Goal: Information Seeking & Learning: Learn about a topic

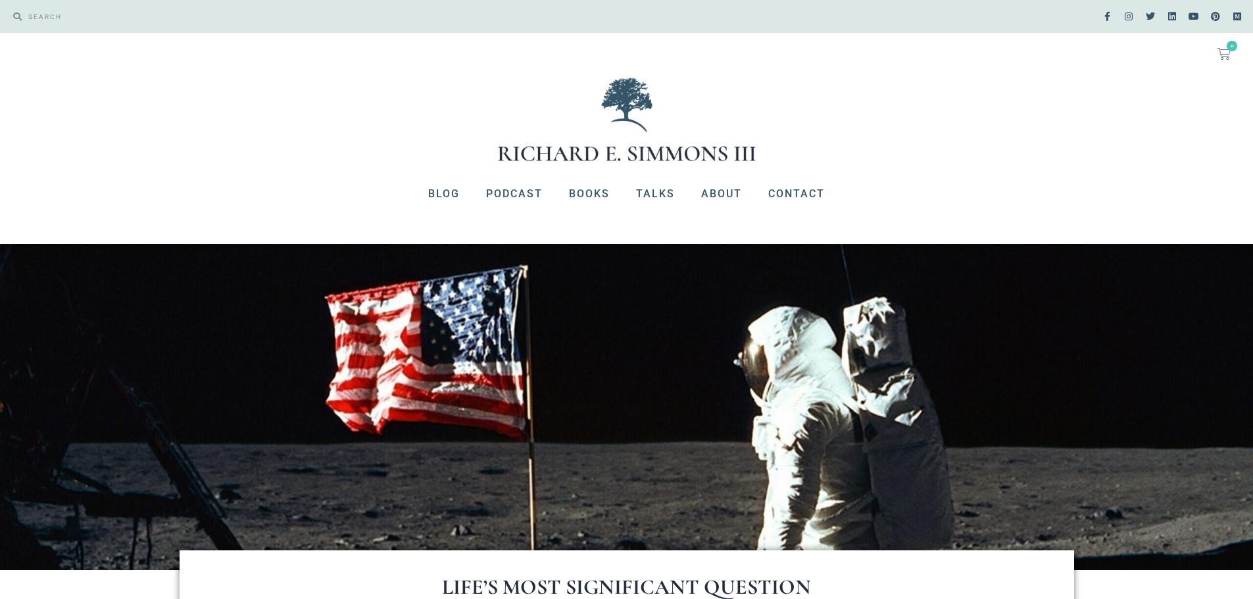
click at [923, 164] on div "No products in the cart. $ 0.00 0 Cart Blog Podcast Books Talks About Contact B…" at bounding box center [626, 138] width 1253 height 211
click at [326, 2] on div "Search Search" at bounding box center [313, 16] width 627 height 33
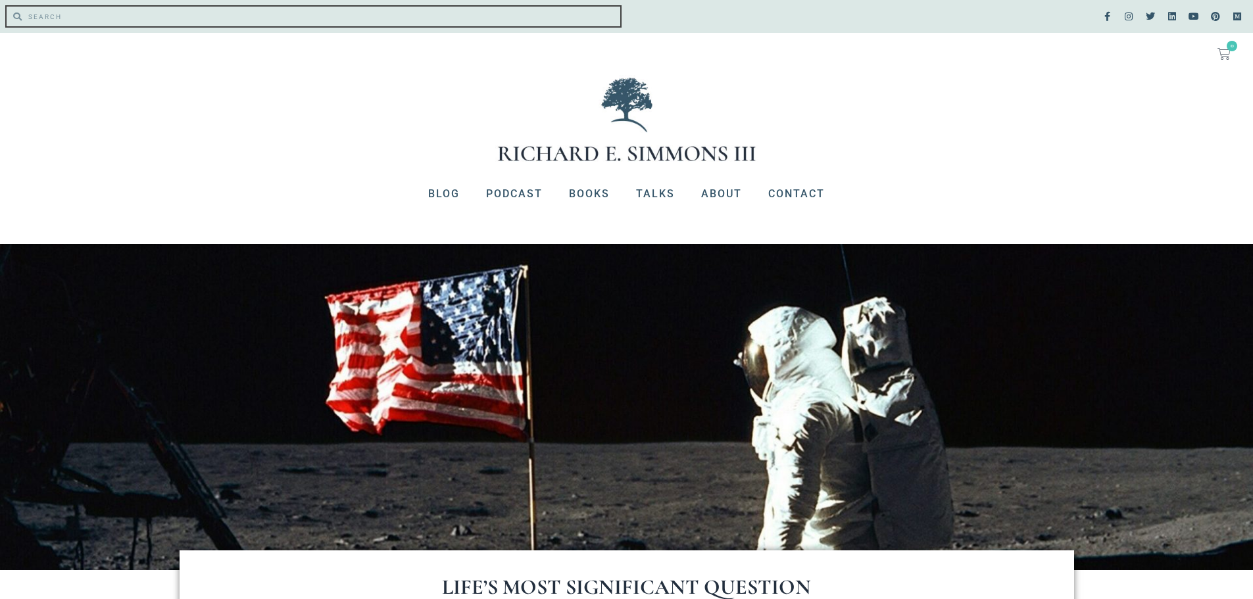
click at [23, 17] on input "Search" at bounding box center [321, 17] width 599 height 20
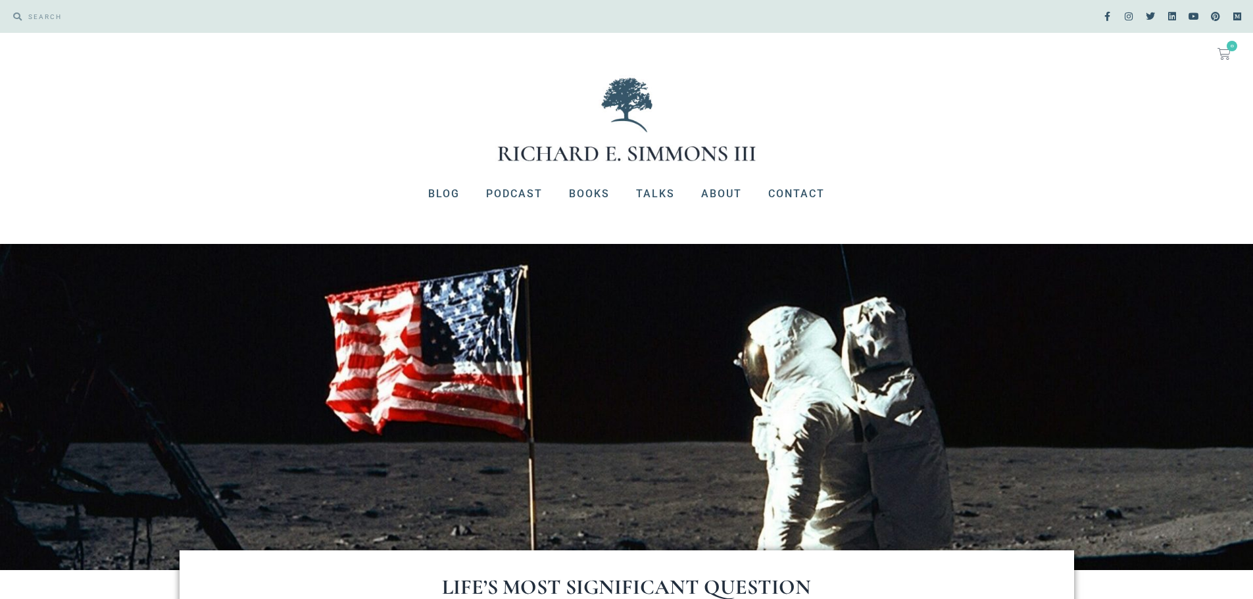
click at [85, 47] on div "No products in the cart. $ 0.00 0 Cart" at bounding box center [627, 53] width 1240 height 29
click at [587, 147] on img at bounding box center [626, 119] width 263 height 89
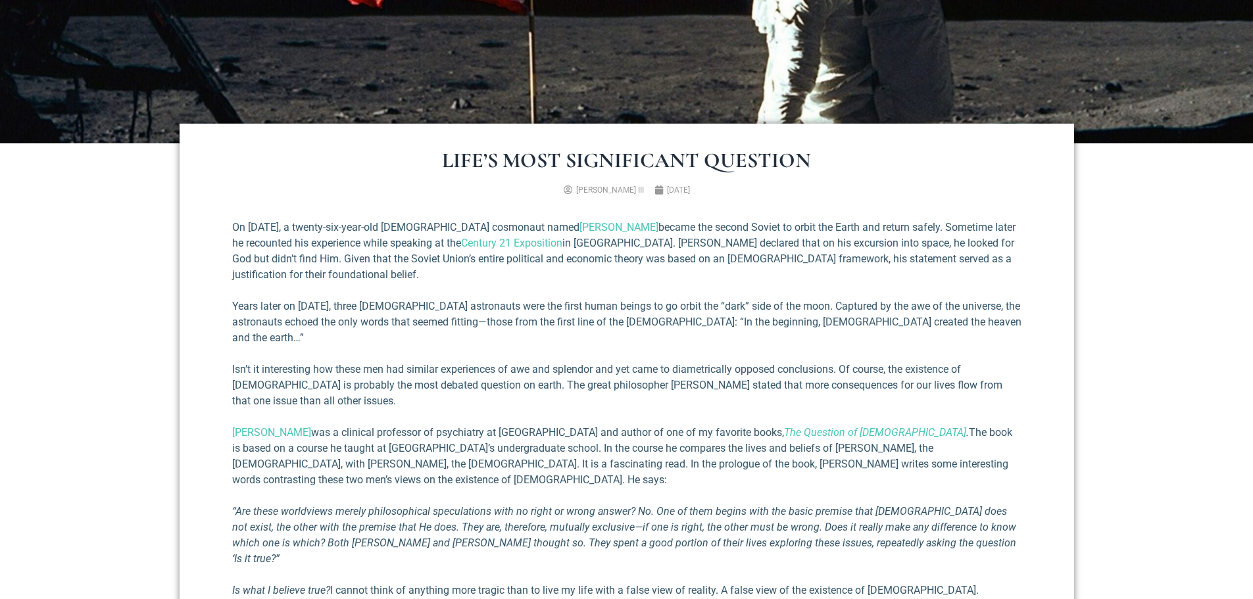
scroll to position [460, 0]
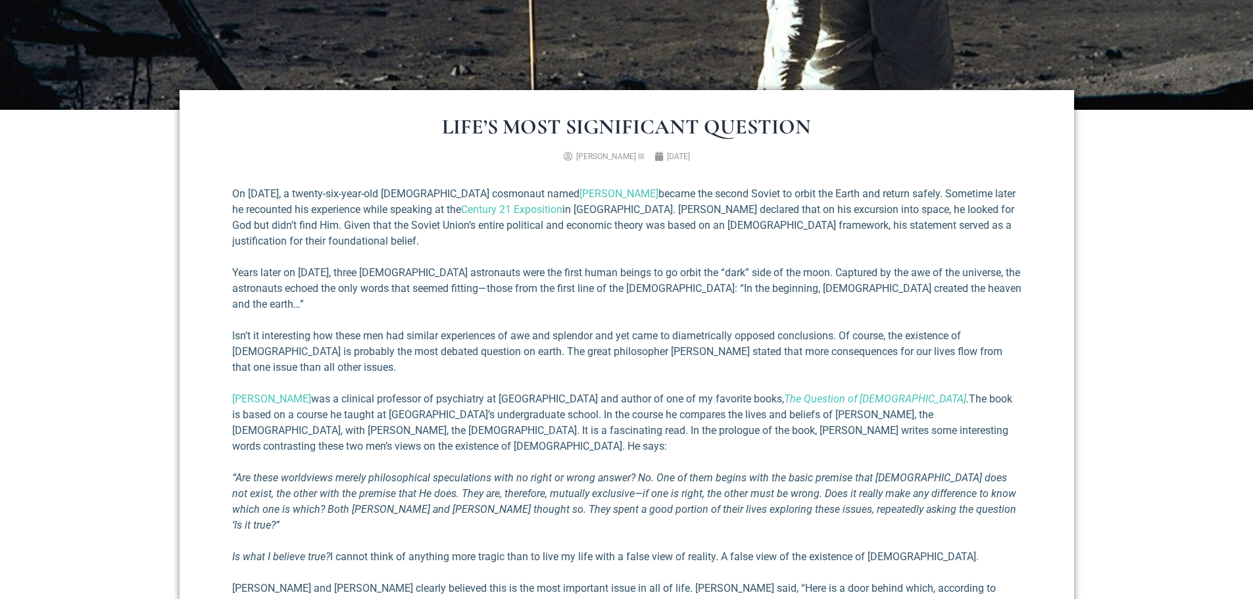
click at [523, 287] on p "Years later on [DATE], three [DEMOGRAPHIC_DATA] astronauts were the first human…" at bounding box center [626, 288] width 789 height 47
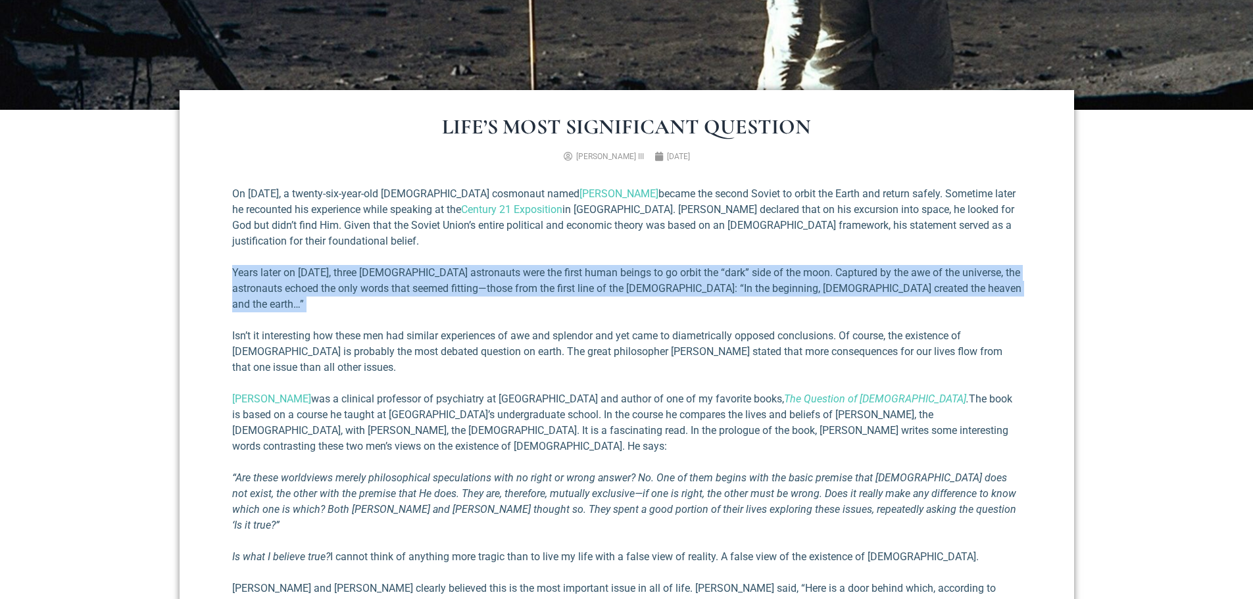
click at [523, 287] on p "Years later on [DATE], three [DEMOGRAPHIC_DATA] astronauts were the first human…" at bounding box center [626, 288] width 789 height 47
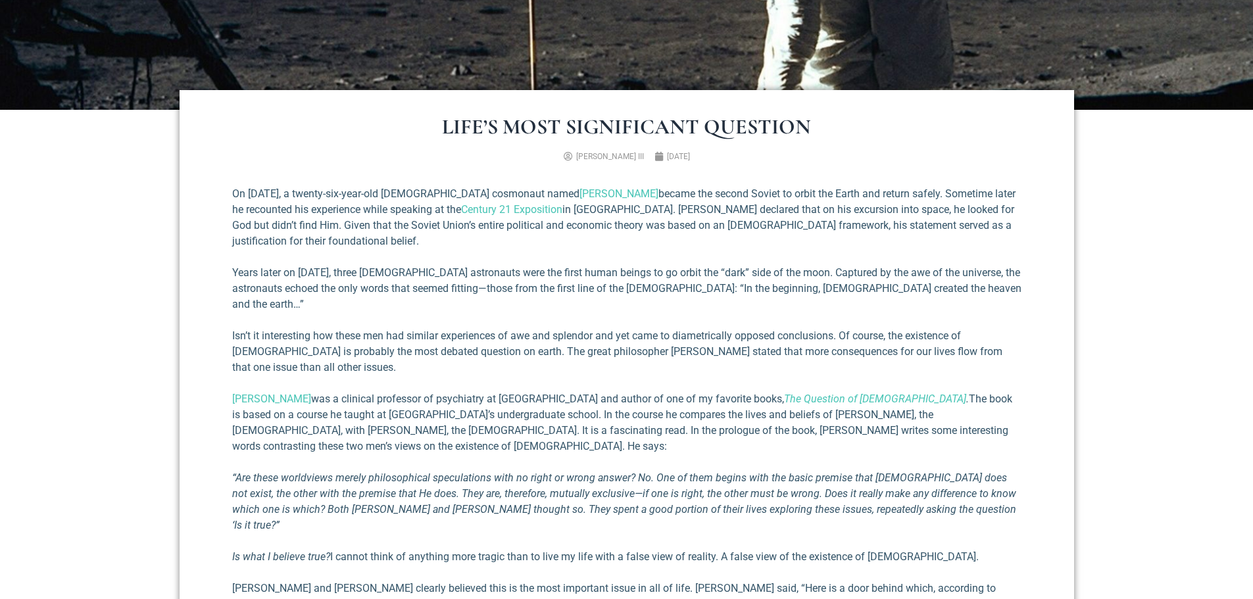
click at [539, 328] on p "Isn’t it interesting how these men had similar experiences of awe and splendor …" at bounding box center [626, 351] width 789 height 47
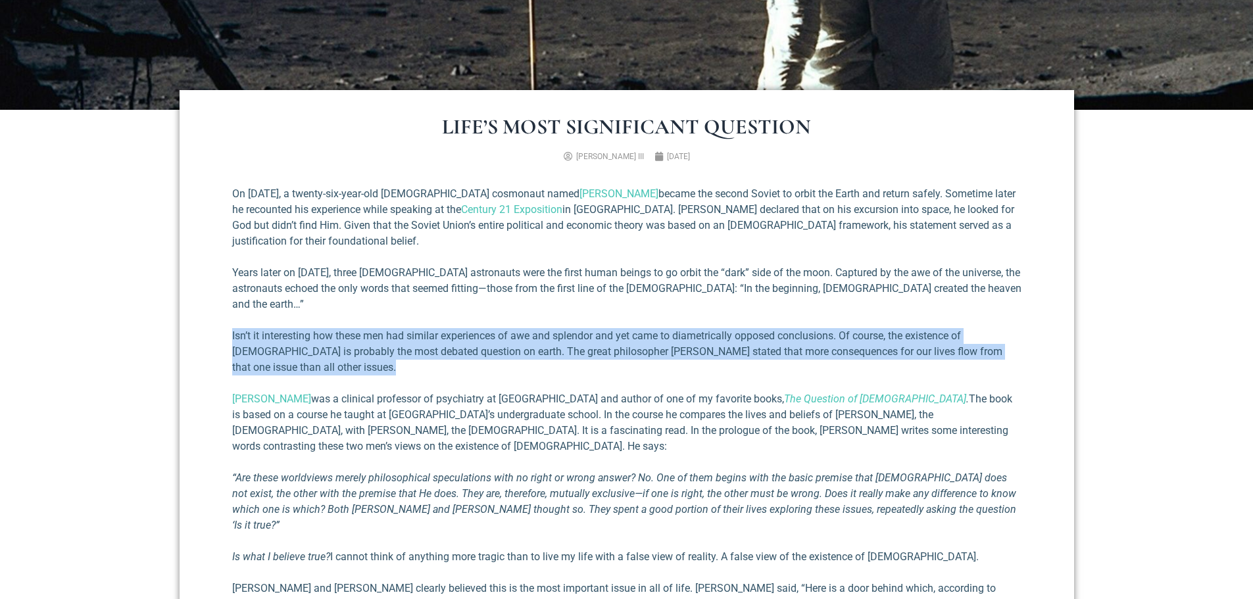
click at [539, 328] on p "Isn’t it interesting how these men had similar experiences of awe and splendor …" at bounding box center [626, 351] width 789 height 47
click at [570, 328] on p "Isn’t it interesting how these men had similar experiences of awe and splendor …" at bounding box center [626, 351] width 789 height 47
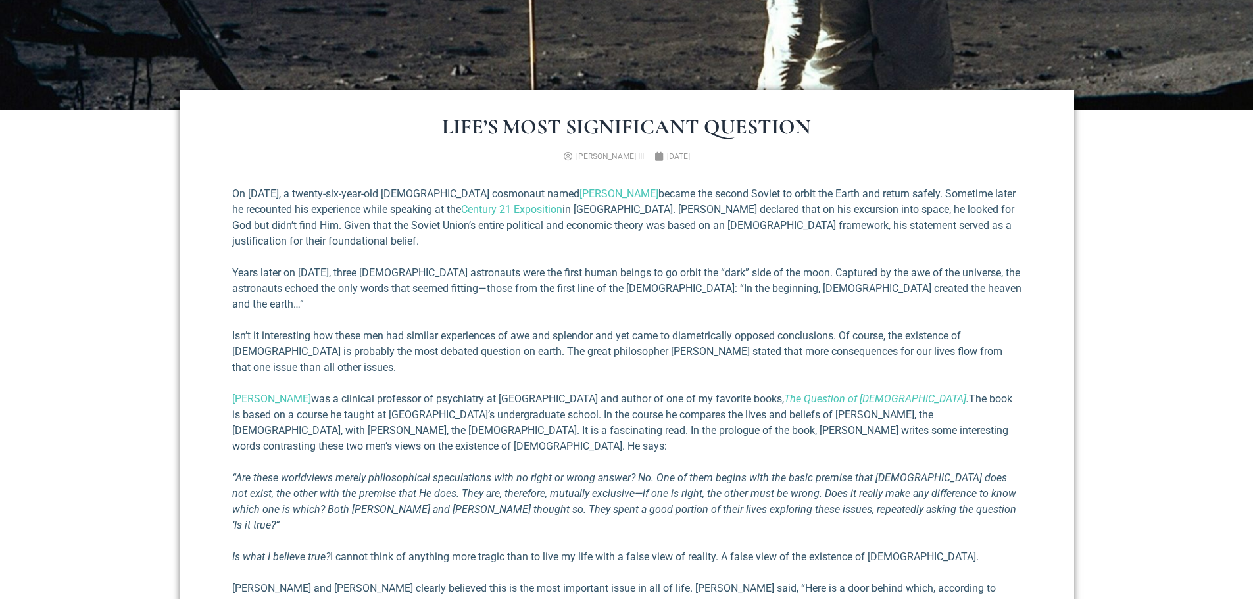
click at [541, 370] on div "On [DATE], a twenty-six-year-old [DEMOGRAPHIC_DATA] cosmonaut named [PERSON_NAM…" at bounding box center [626, 452] width 789 height 532
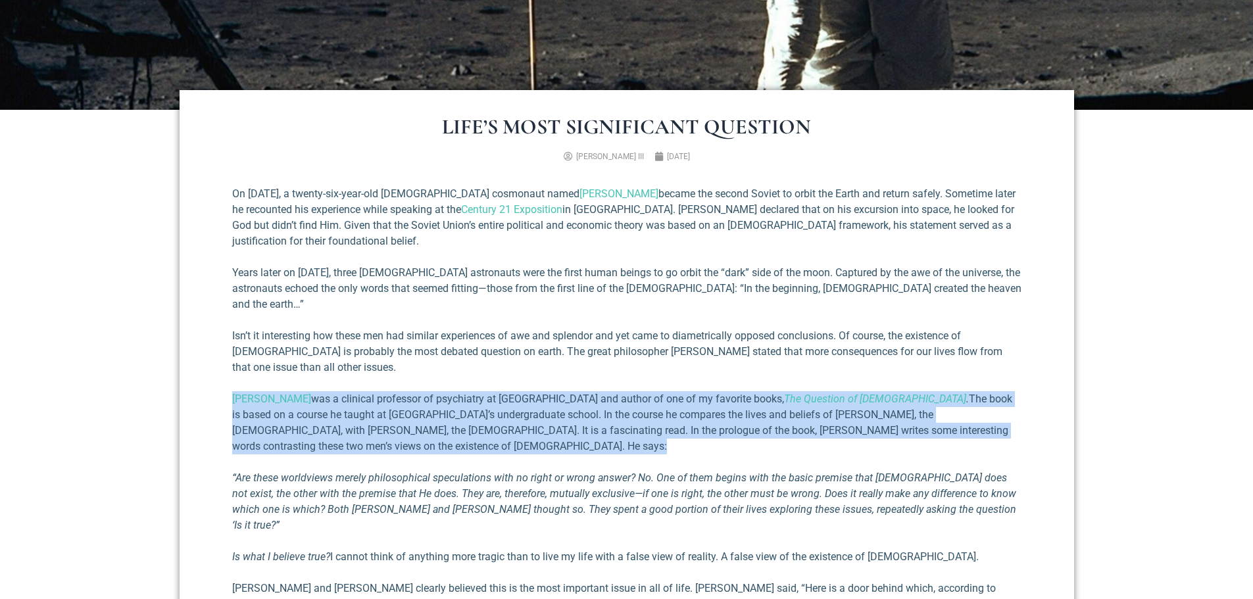
click at [541, 370] on div "On [DATE], a twenty-six-year-old [DEMOGRAPHIC_DATA] cosmonaut named [PERSON_NAM…" at bounding box center [626, 452] width 789 height 532
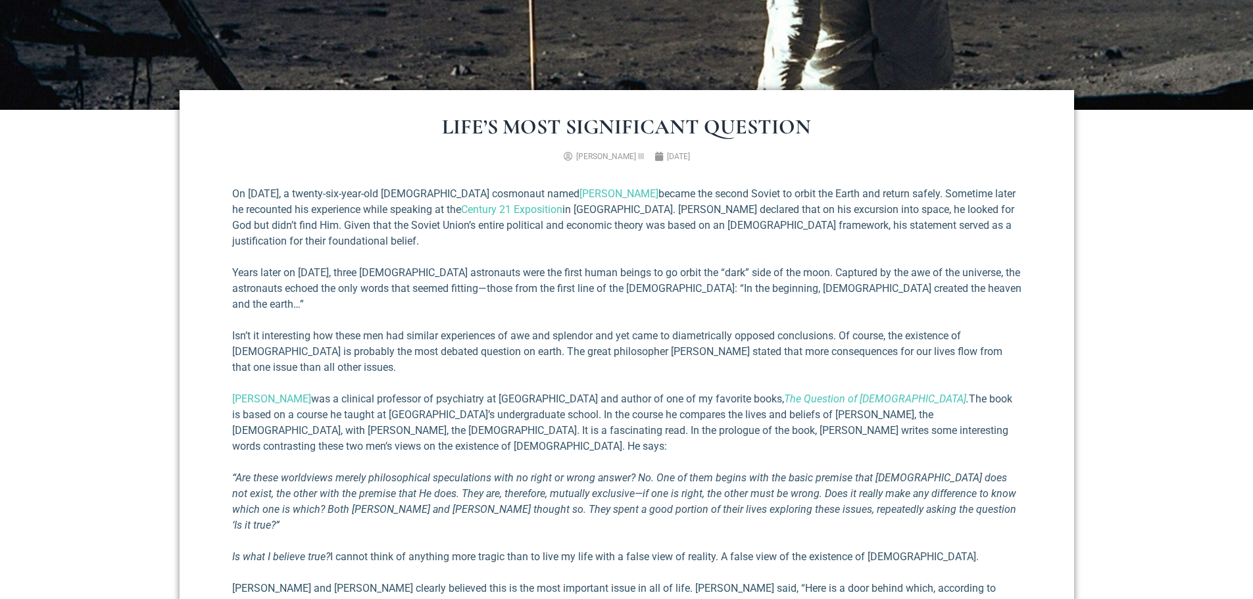
click at [559, 328] on p "Isn’t it interesting how these men had similar experiences of awe and splendor …" at bounding box center [626, 351] width 789 height 47
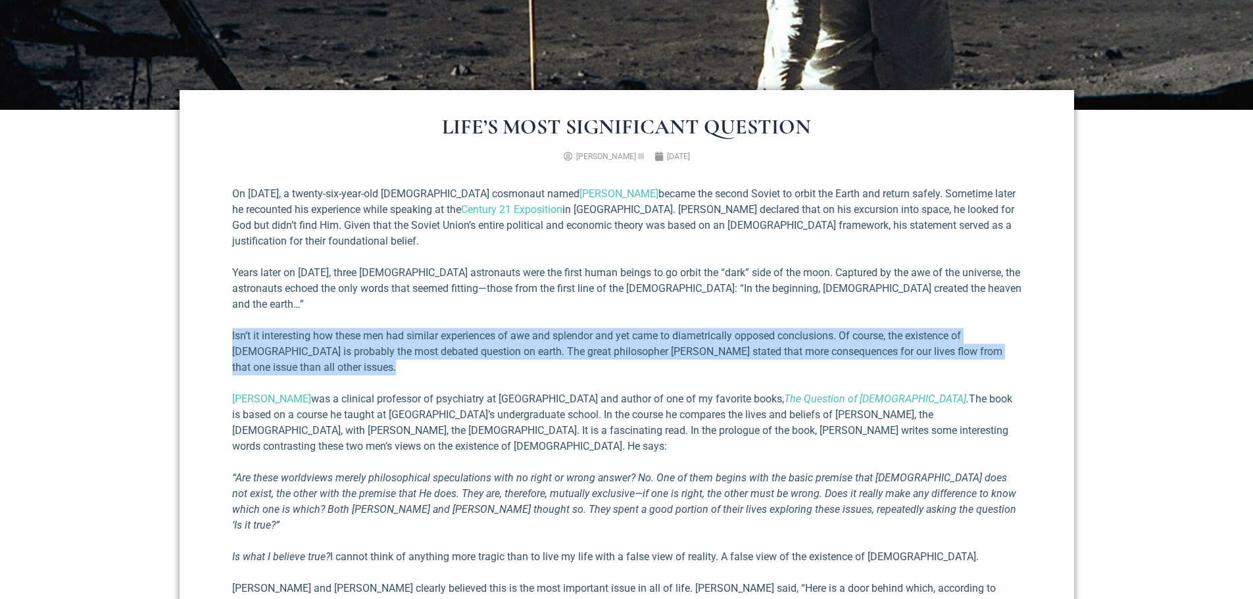
click at [559, 328] on p "Isn’t it interesting how these men had similar experiences of awe and splendor …" at bounding box center [626, 351] width 789 height 47
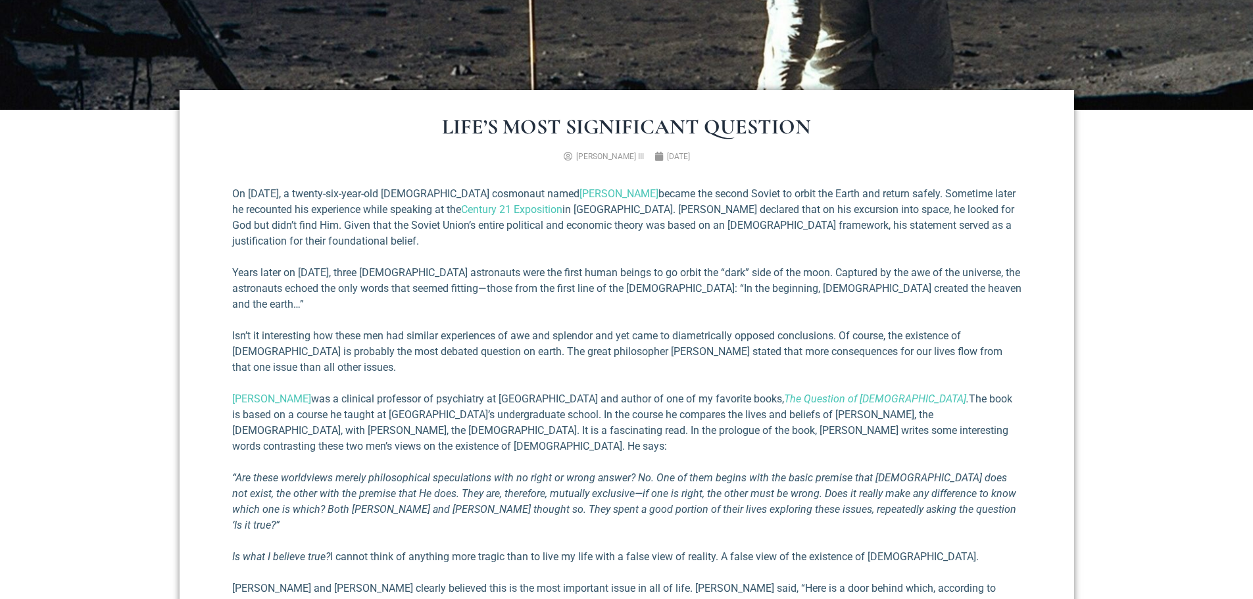
click at [507, 472] on em "“Are these worldviews merely philosophical speculations with no right or wrong …" at bounding box center [624, 502] width 784 height 60
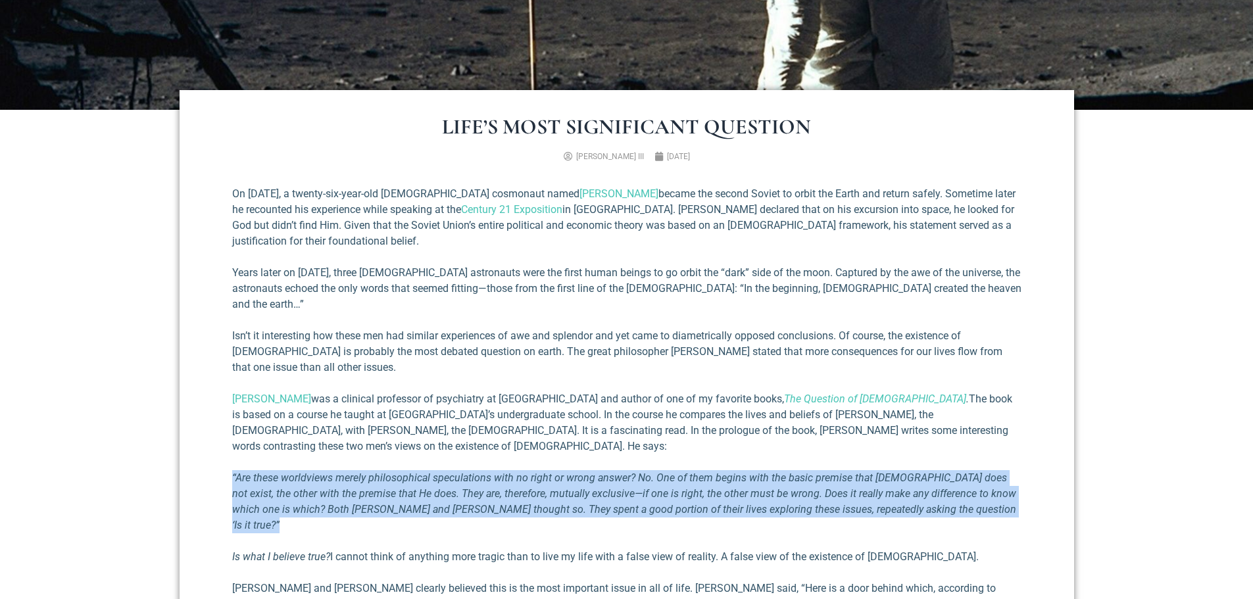
click at [507, 472] on em "“Are these worldviews merely philosophical speculations with no right or wrong …" at bounding box center [624, 502] width 784 height 60
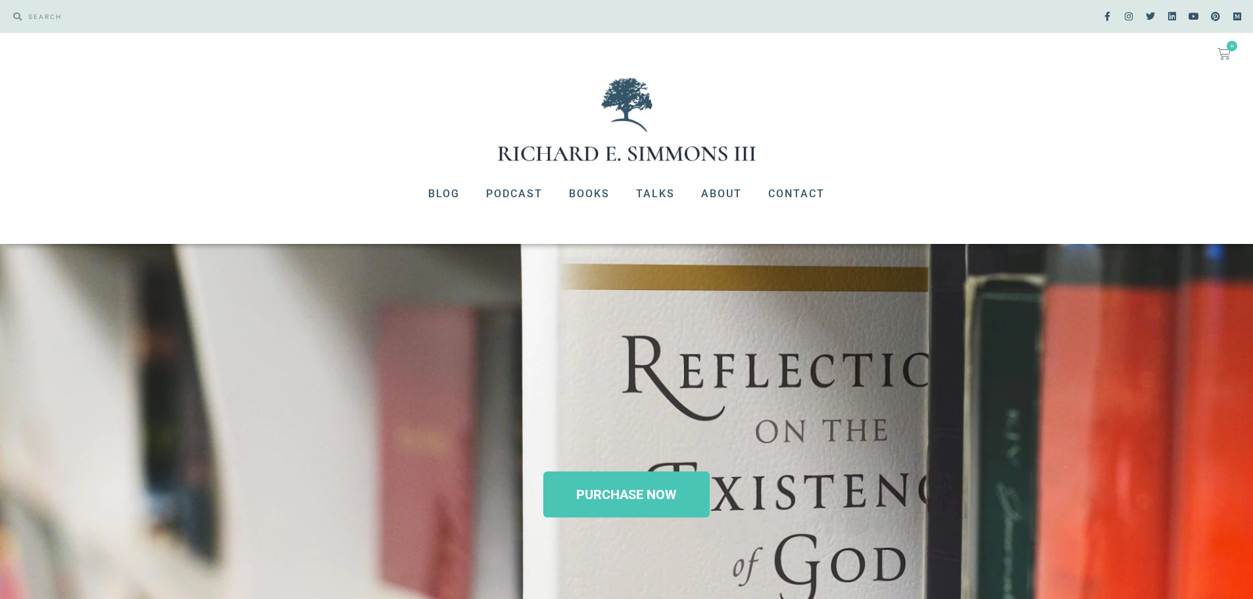
click at [918, 163] on div at bounding box center [626, 119] width 1253 height 89
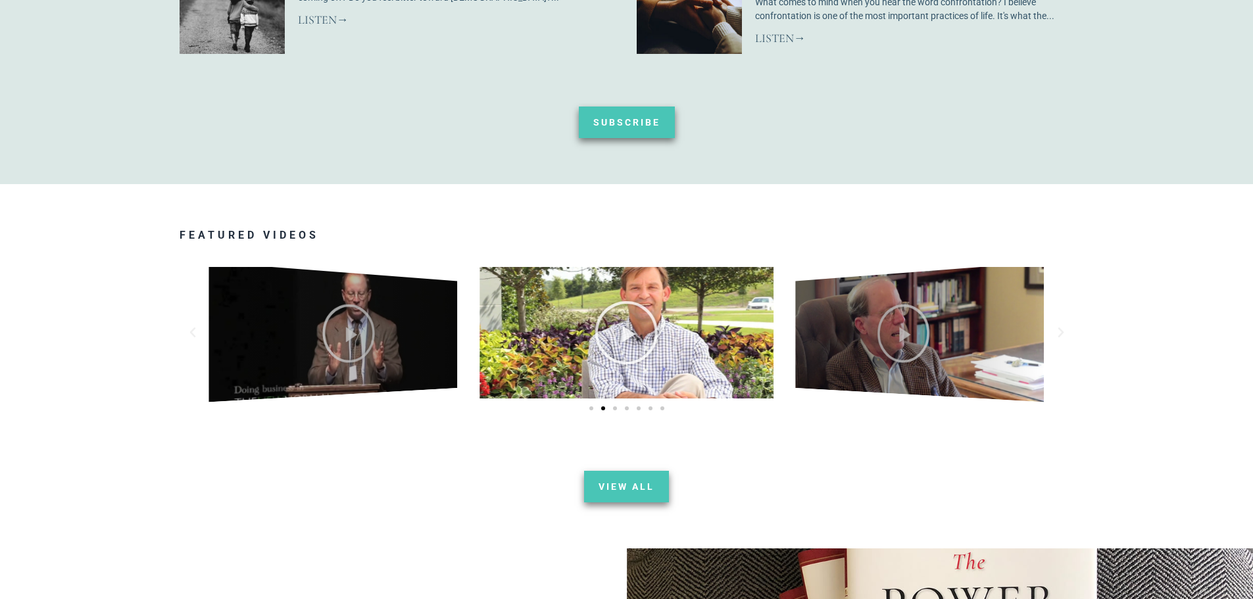
scroll to position [1579, 0]
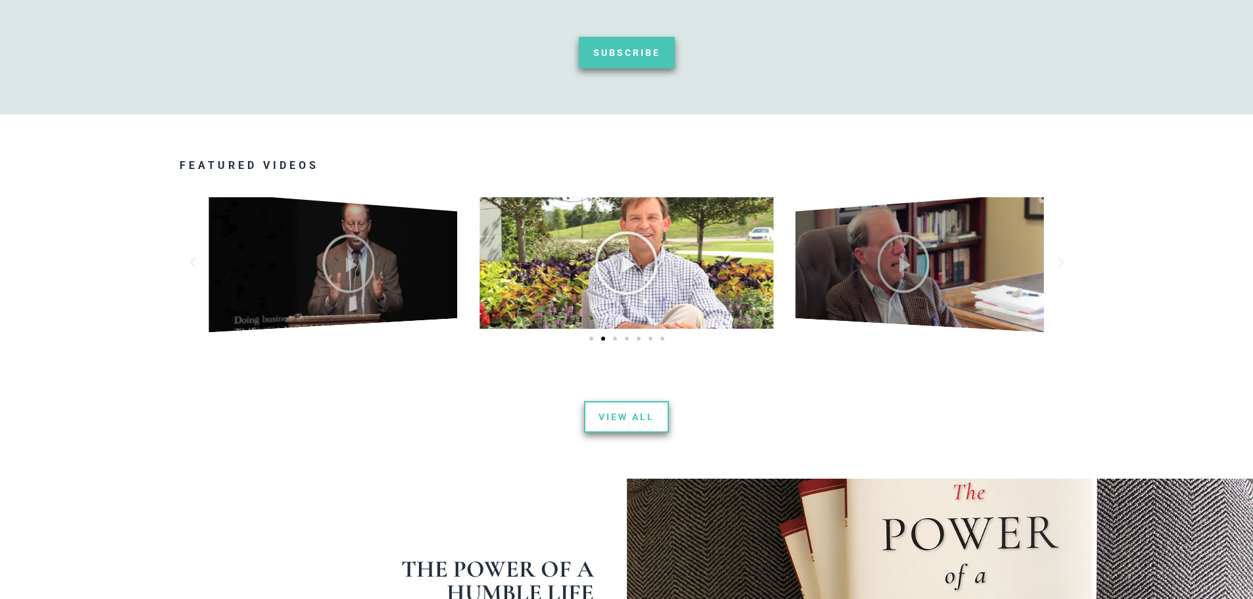
click at [633, 412] on span "View All" at bounding box center [627, 416] width 56 height 9
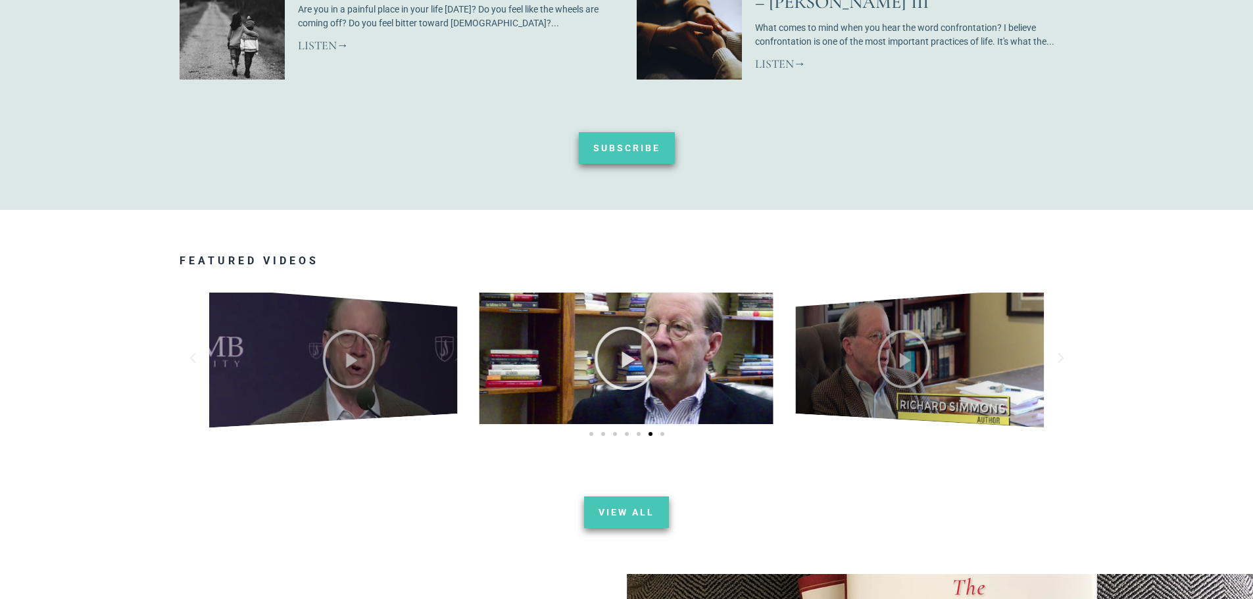
scroll to position [0, 0]
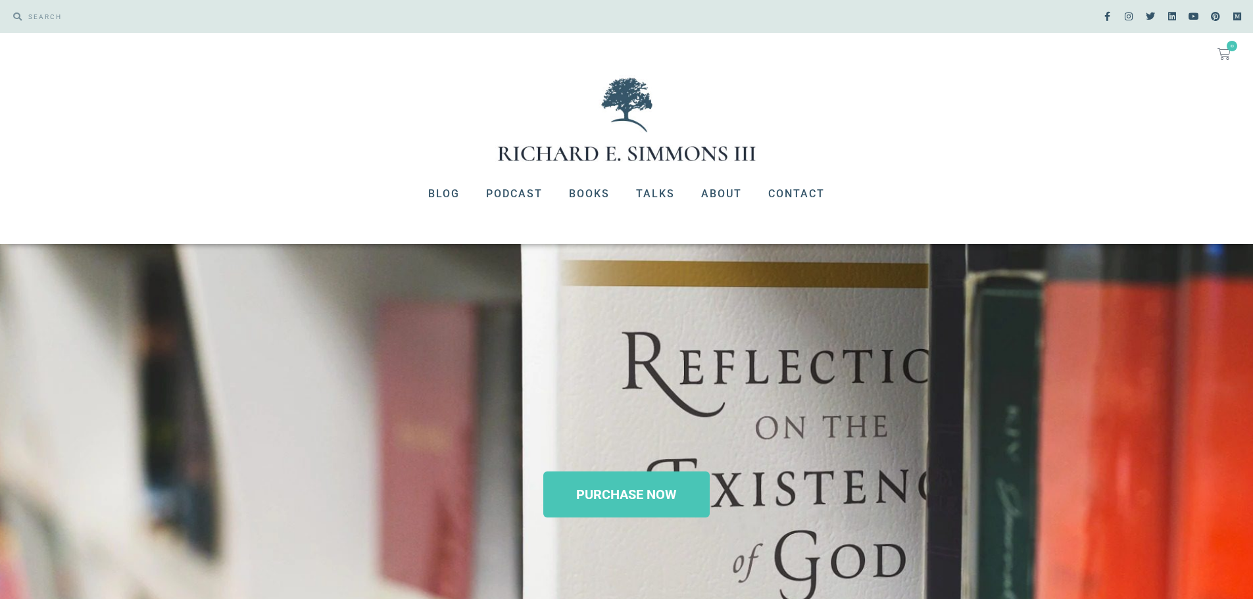
drag, startPoint x: 349, startPoint y: 270, endPoint x: 316, endPoint y: 100, distance: 172.9
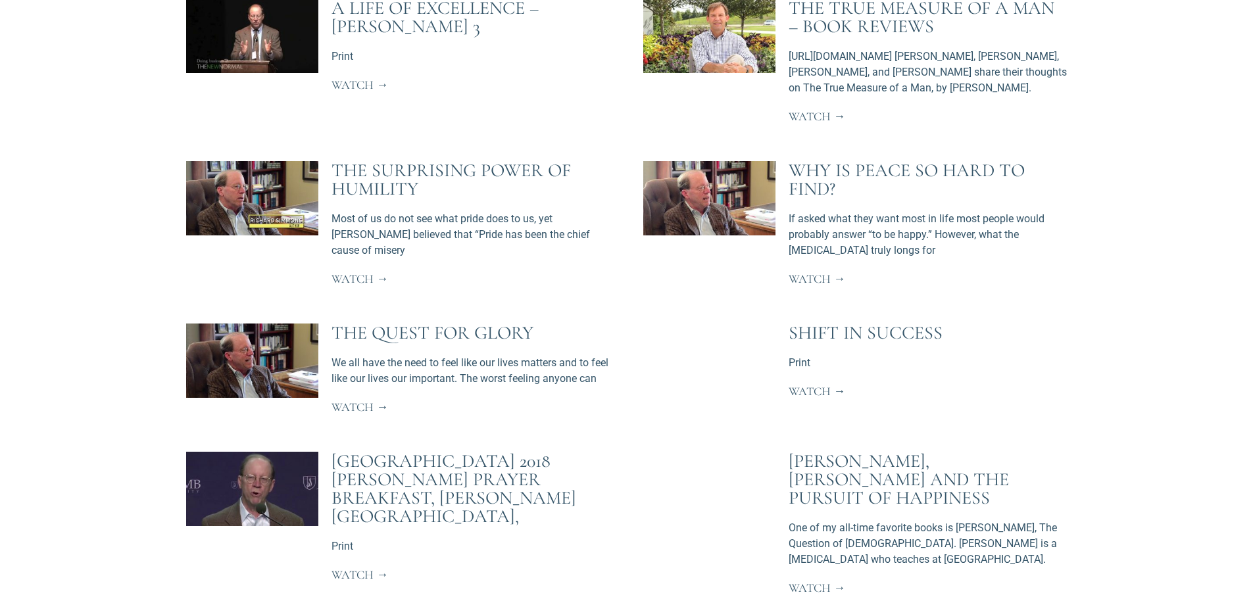
scroll to position [2597, 0]
